Goal: Task Accomplishment & Management: Use online tool/utility

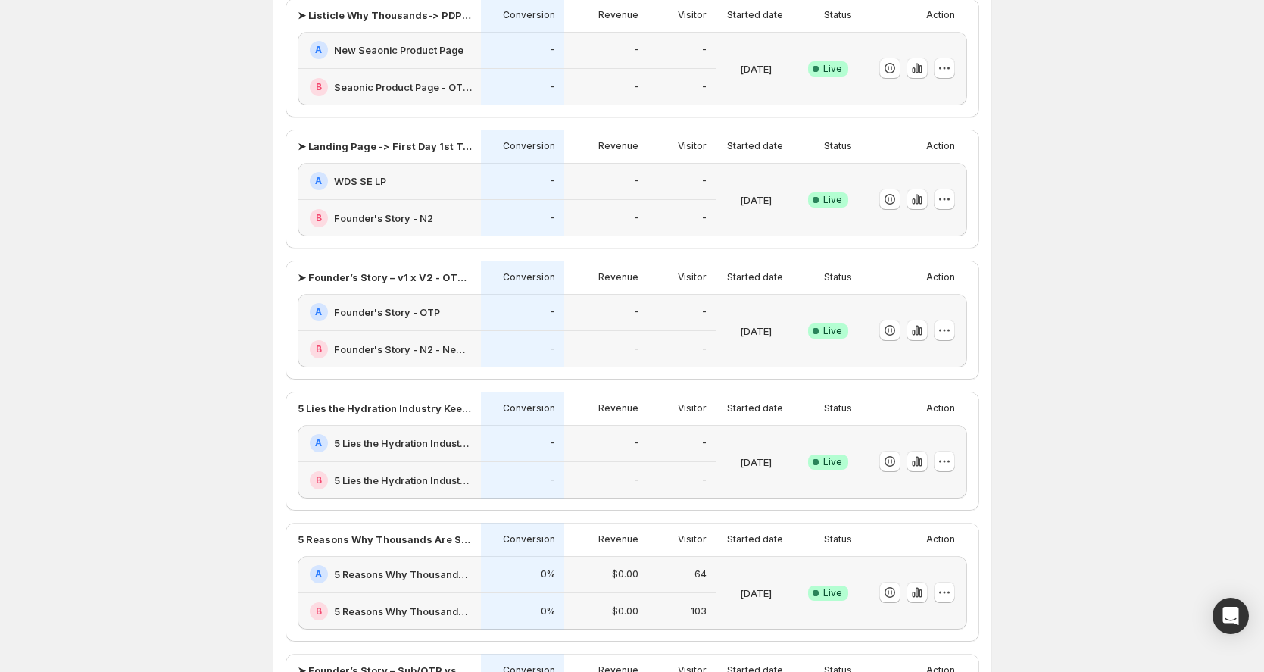
scroll to position [270, 0]
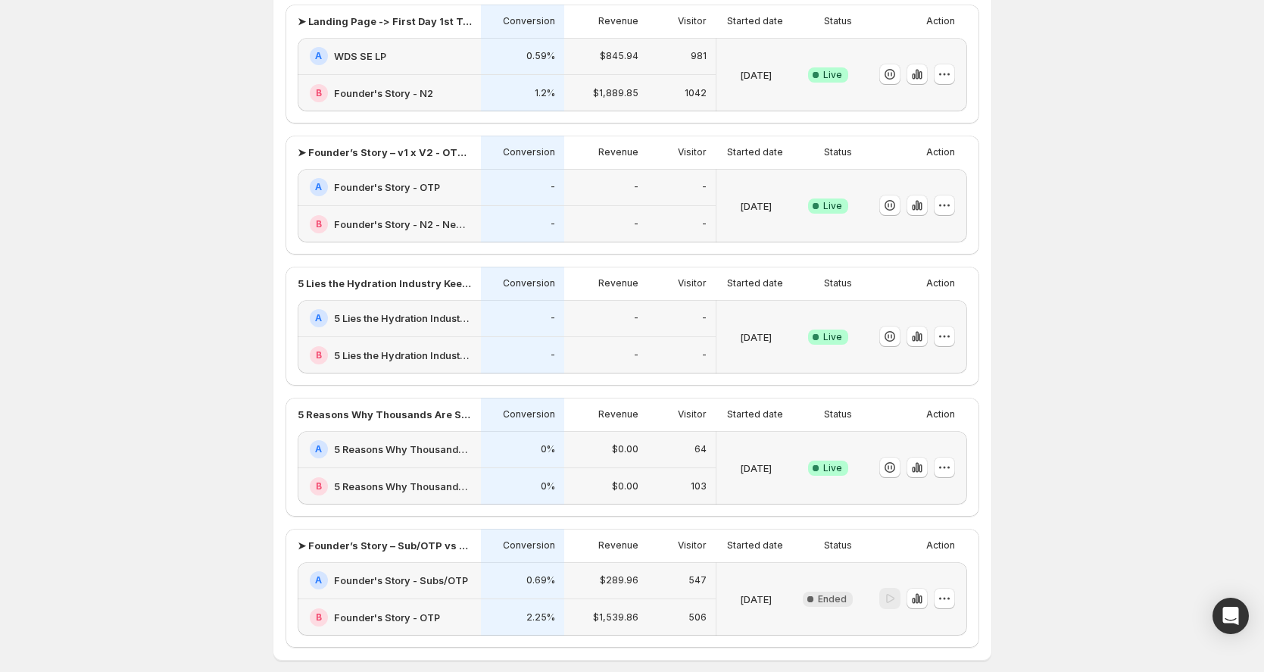
click at [423, 447] on h2 "5 Reasons Why Thousands Are Switching to This Ultra-Hydrating Marine Plasma" at bounding box center [403, 448] width 138 height 15
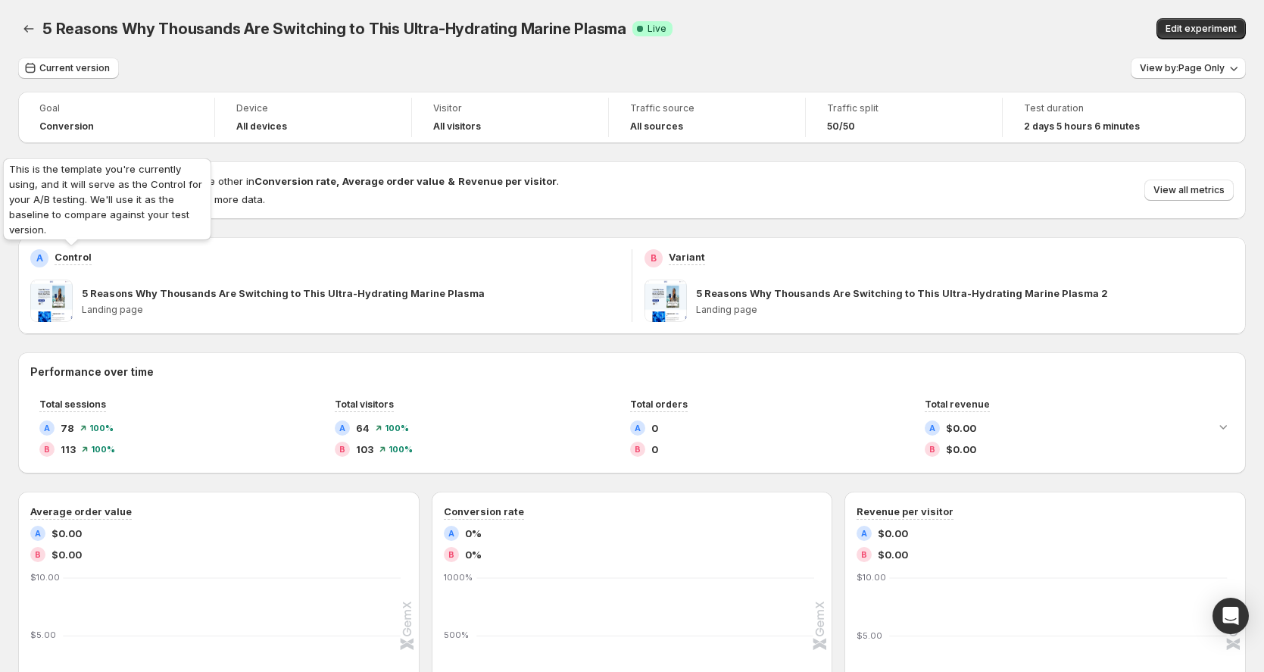
click at [57, 255] on p "Control" at bounding box center [73, 256] width 37 height 15
click at [61, 307] on span at bounding box center [51, 300] width 42 height 42
click at [113, 287] on p "5 Reasons Why Thousands Are Switching to This Ultra-Hydrating Marine Plasma" at bounding box center [283, 292] width 403 height 15
click at [31, 36] on icon "Back" at bounding box center [28, 28] width 15 height 15
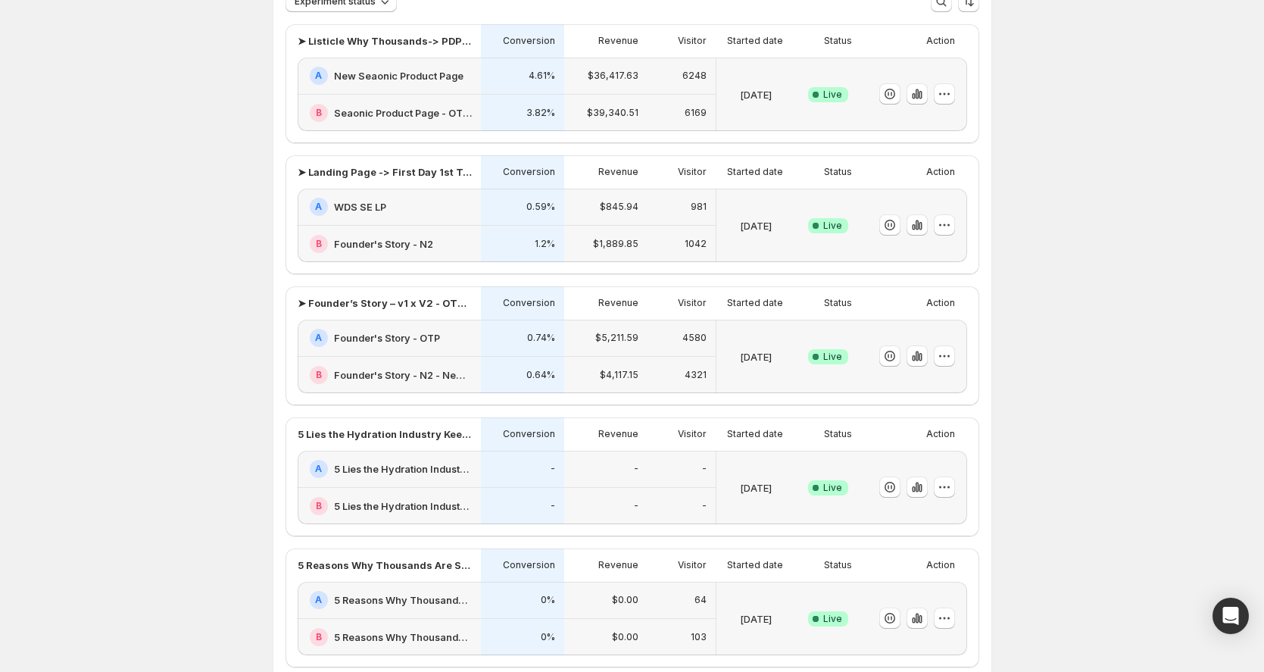
scroll to position [340, 0]
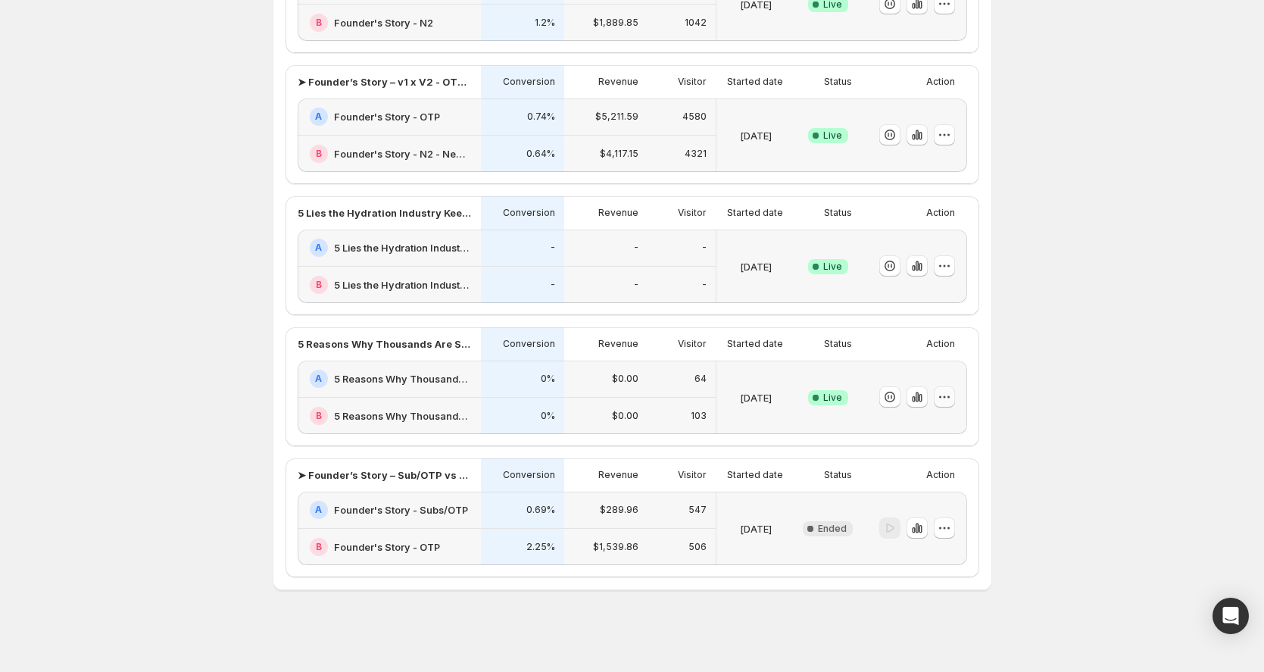
click at [940, 391] on icon "button" at bounding box center [944, 396] width 15 height 15
click at [1022, 384] on div "Experiments. This page is ready Experiments Create new experiment Template Expe…" at bounding box center [632, 166] width 1264 height 1012
click at [441, 240] on h2 "5 Lies the Hydration Industry Keeps Telling You" at bounding box center [403, 247] width 138 height 15
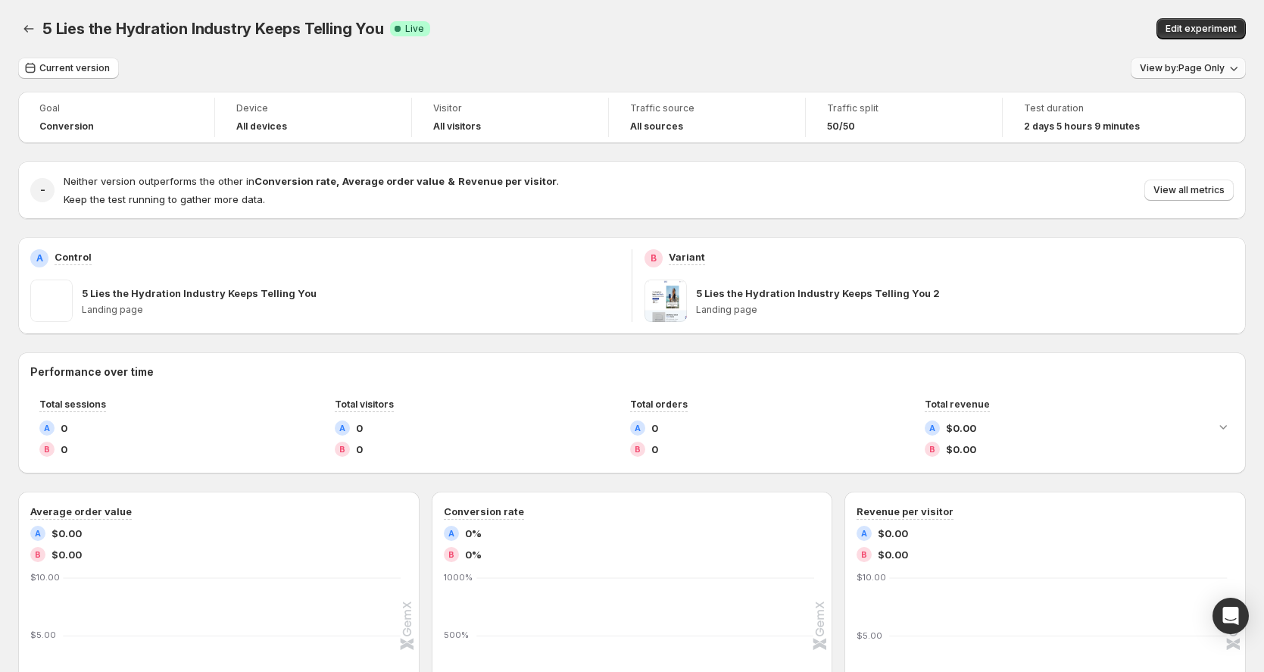
click at [1177, 66] on span "View by: Page Only" at bounding box center [1182, 68] width 85 height 12
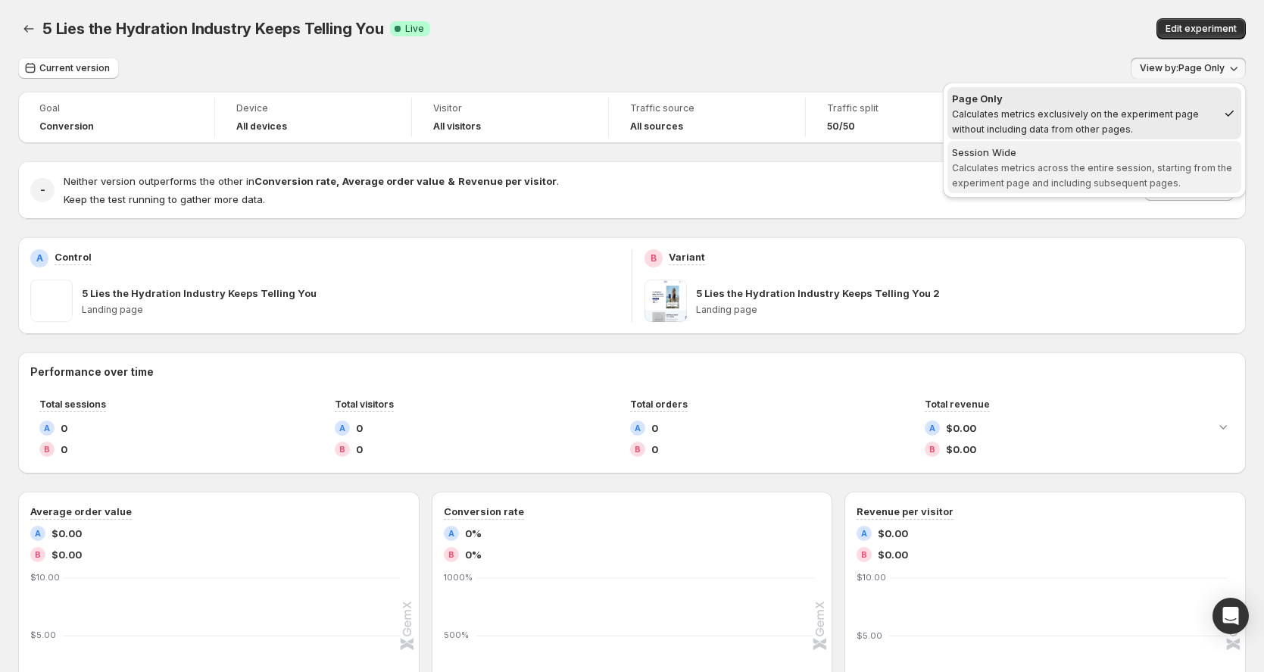
click at [1103, 186] on span "Calculates metrics across the entire session, starting from the experiment page…" at bounding box center [1092, 175] width 280 height 27
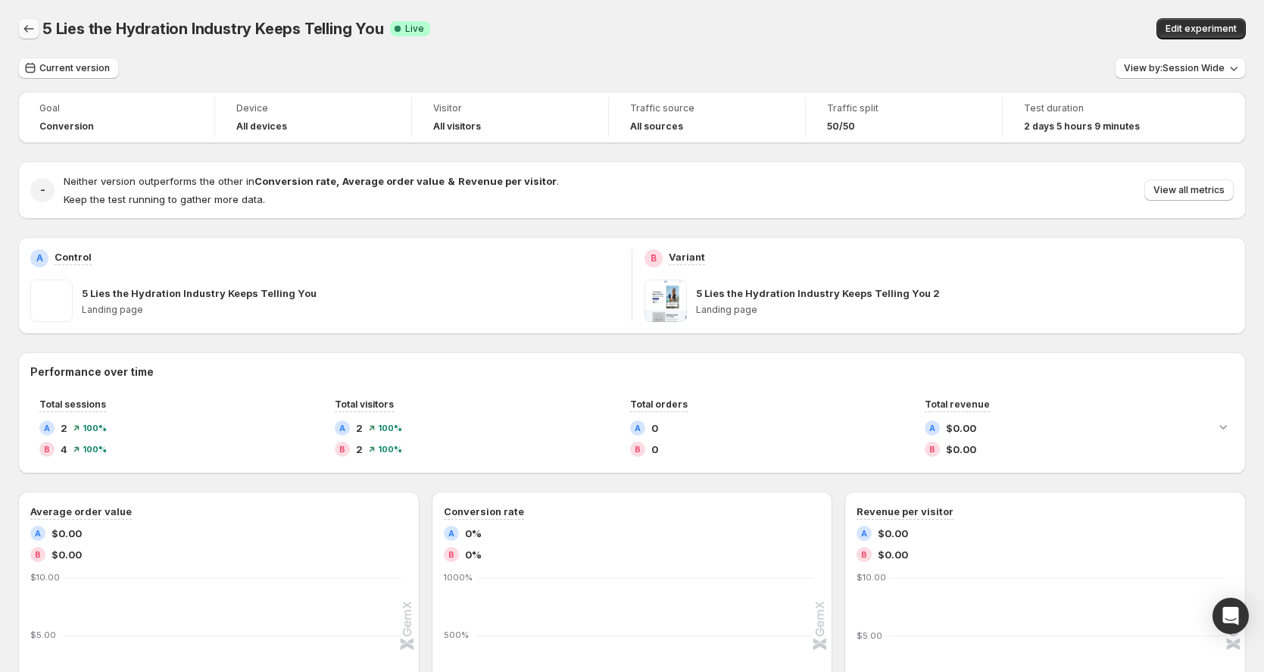
click at [33, 33] on icon "Back" at bounding box center [28, 28] width 15 height 15
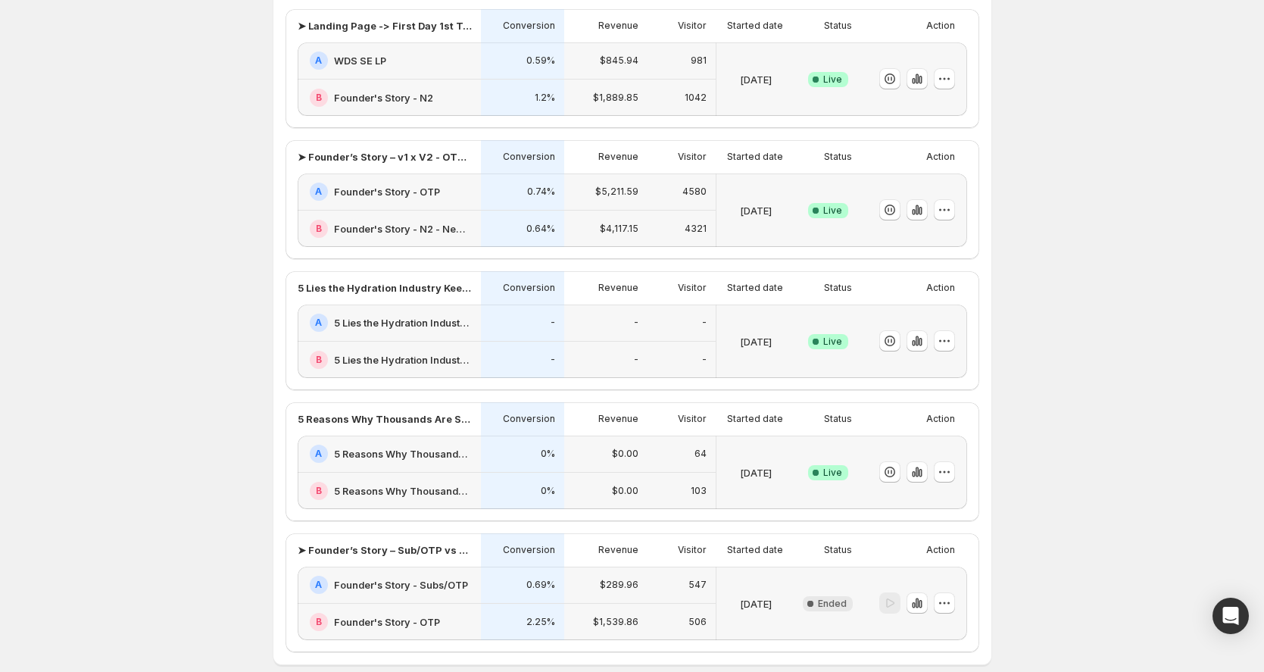
scroll to position [340, 0]
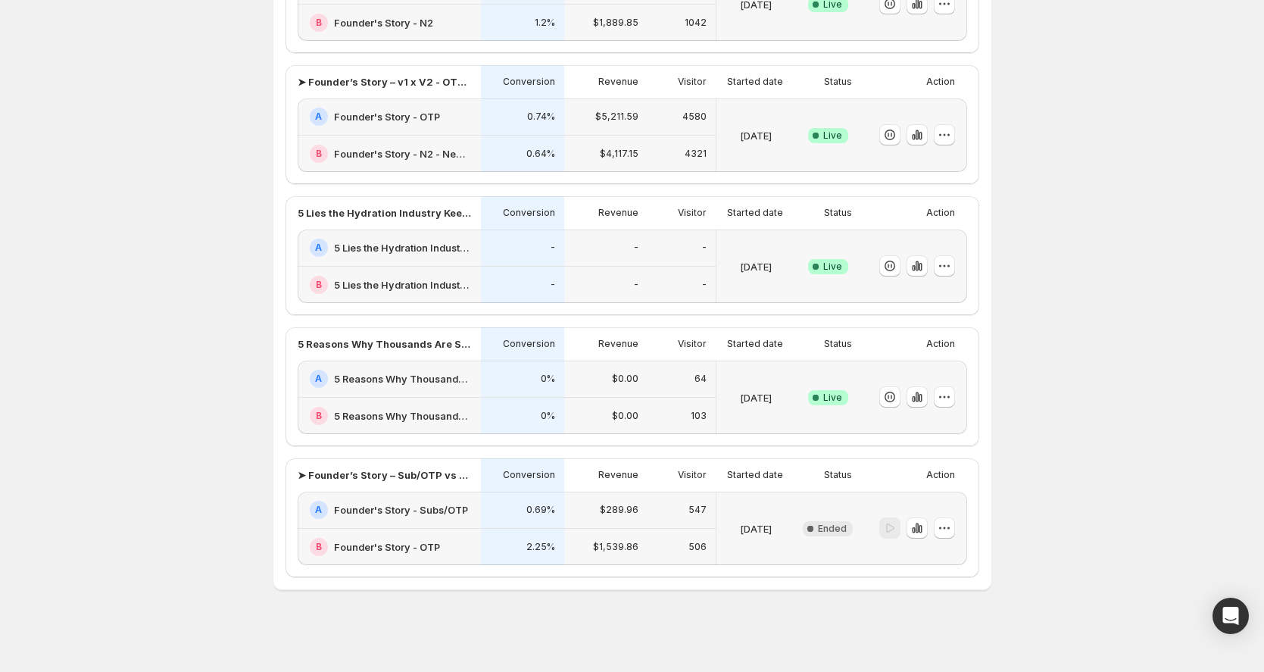
click at [627, 369] on div "$0.00" at bounding box center [605, 378] width 83 height 37
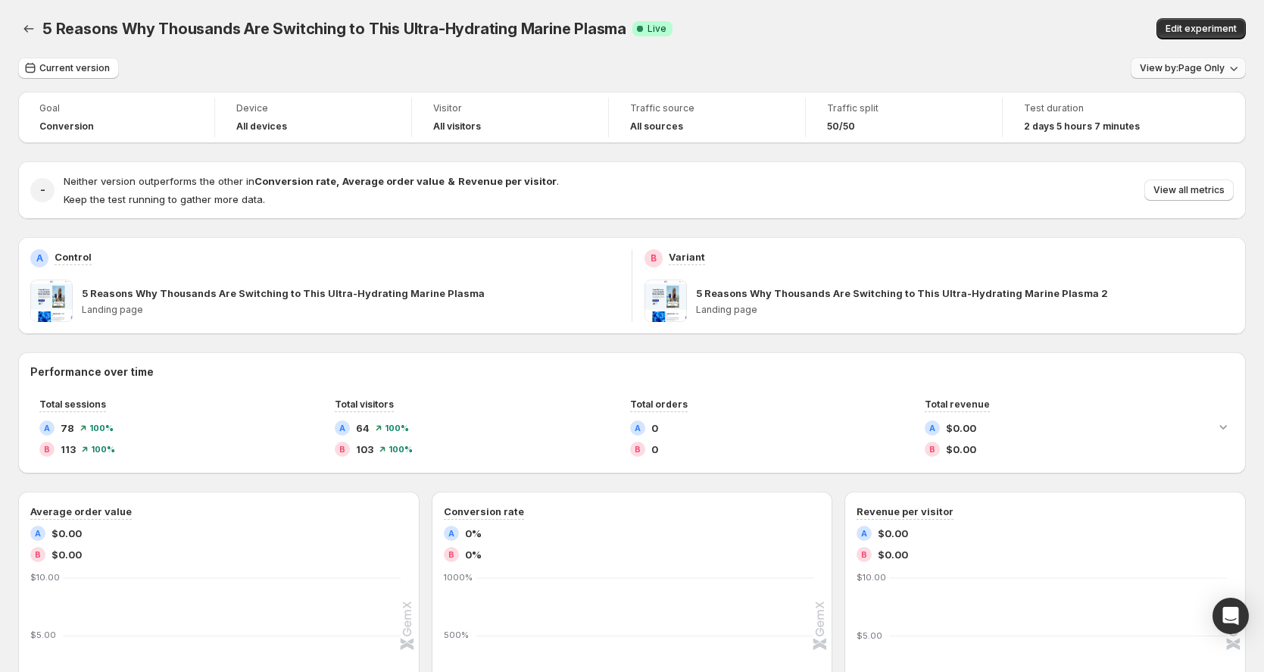
click at [1175, 62] on button "View by: Page Only" at bounding box center [1187, 68] width 115 height 21
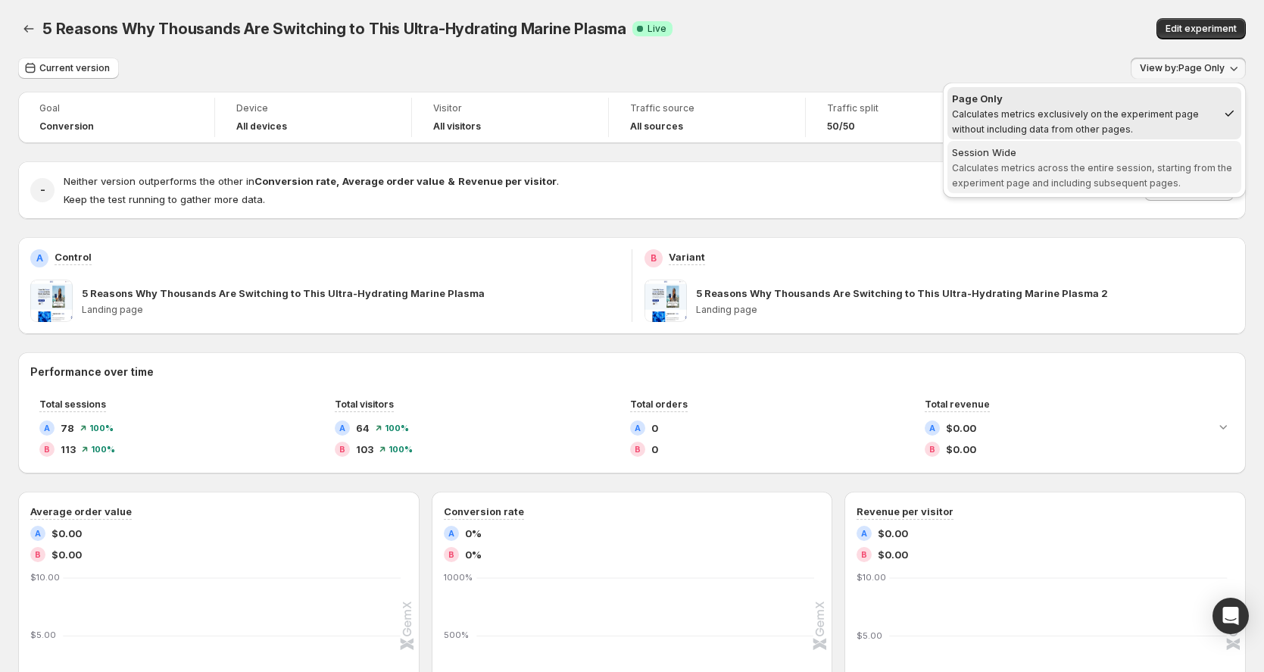
click at [1144, 150] on div "Session Wide" at bounding box center [1094, 152] width 285 height 15
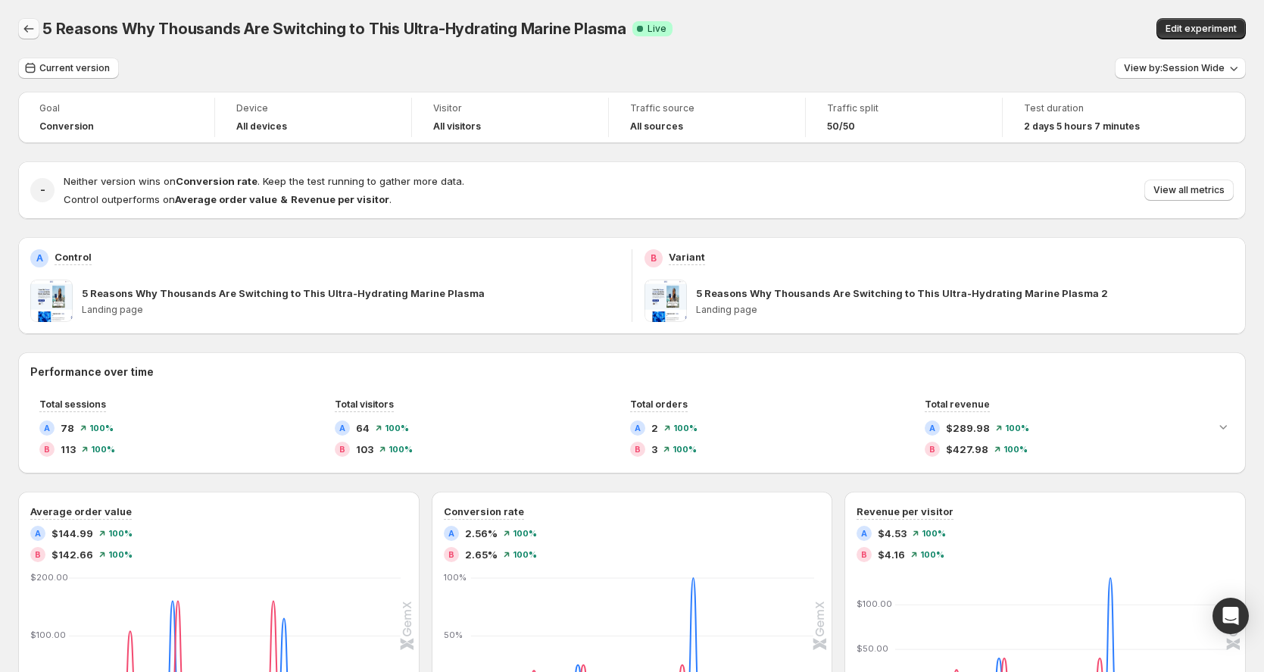
click at [27, 26] on icon "Back" at bounding box center [28, 28] width 15 height 15
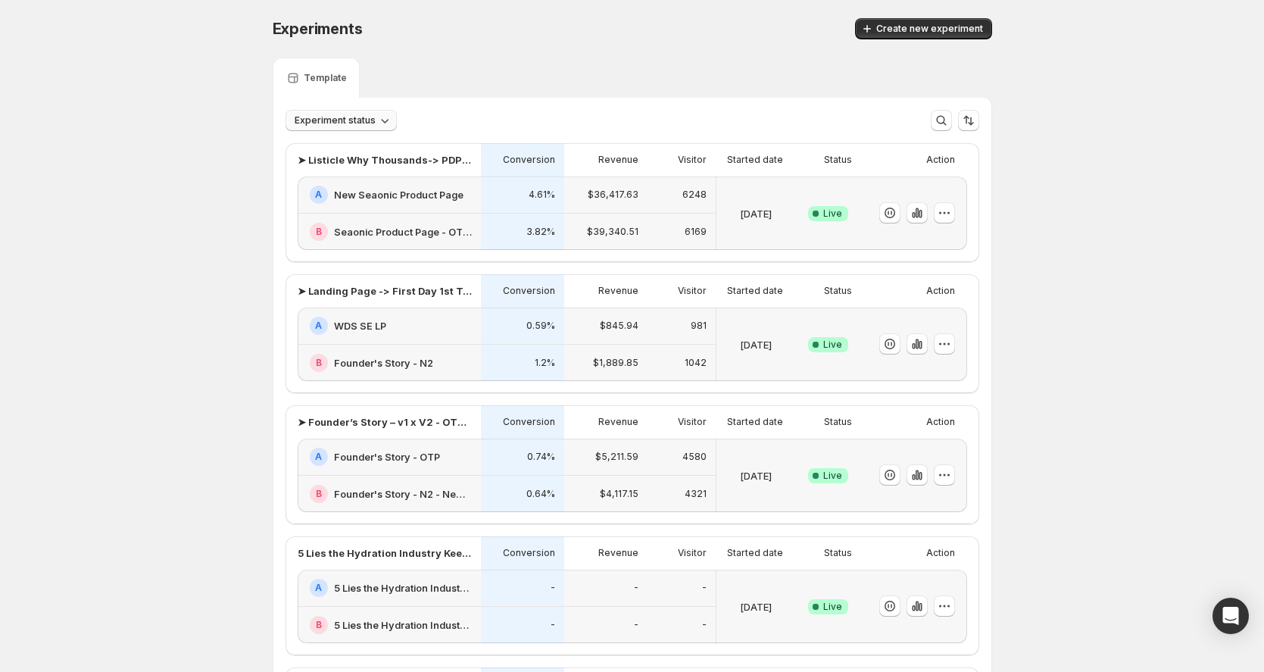
click at [313, 122] on span "Experiment status" at bounding box center [335, 120] width 81 height 12
click at [319, 143] on div "Live Live" at bounding box center [313, 151] width 49 height 24
click at [304, 247] on span "Clear" at bounding box center [308, 248] width 26 height 15
click at [353, 129] on div "➤ Listicle Why Thousands-> PDP – Sub/OTP vs OTP Only" at bounding box center [388, 128] width 214 height 48
click at [336, 123] on span "Experiment status" at bounding box center [335, 120] width 81 height 12
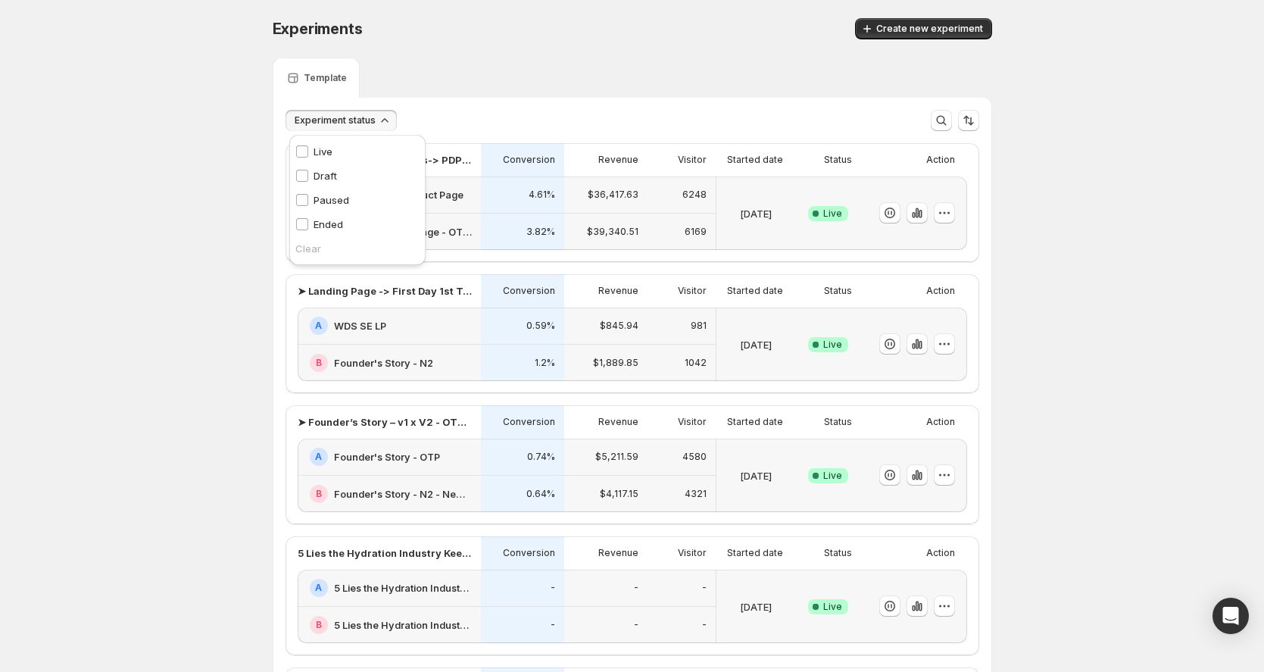
click at [322, 154] on p "Live" at bounding box center [322, 151] width 19 height 15
click at [228, 276] on div "Experiments. This page is ready Experiments Create new experiment Template Expe…" at bounding box center [632, 440] width 1264 height 881
